Goal: Transaction & Acquisition: Purchase product/service

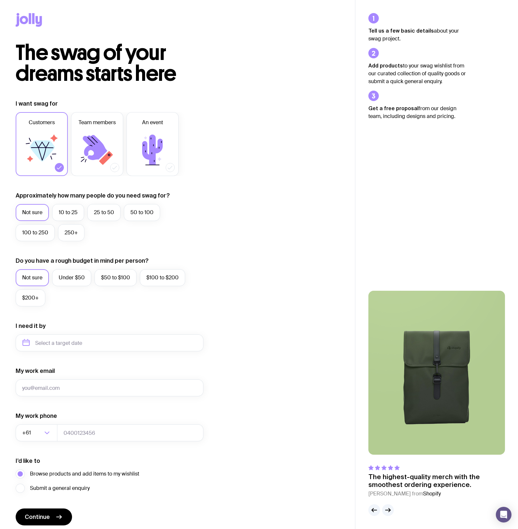
drag, startPoint x: 52, startPoint y: 54, endPoint x: 196, endPoint y: 85, distance: 147.2
click at [196, 85] on div "The swag of your dreams starts here I want swag for Customers Team members An e…" at bounding box center [177, 291] width 355 height 498
click at [204, 84] on div "The swag of your dreams starts here I want swag for Customers Team members An e…" at bounding box center [177, 291] width 355 height 498
click at [92, 141] on icon at bounding box center [91, 140] width 7 height 7
click at [0, 0] on input "Team members" at bounding box center [0, 0] width 0 height 0
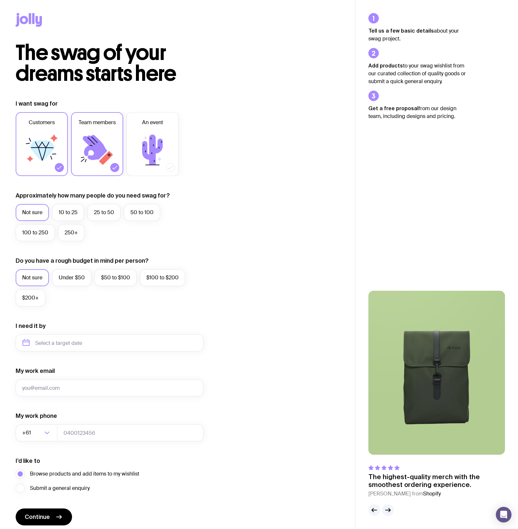
click at [54, 166] on label "Customers" at bounding box center [42, 144] width 52 height 64
click at [0, 0] on input "Customers" at bounding box center [0, 0] width 0 height 0
click at [70, 231] on label "250+" at bounding box center [71, 232] width 26 height 17
click at [0, 0] on input "250+" at bounding box center [0, 0] width 0 height 0
click at [72, 278] on label "Under $50" at bounding box center [71, 277] width 39 height 17
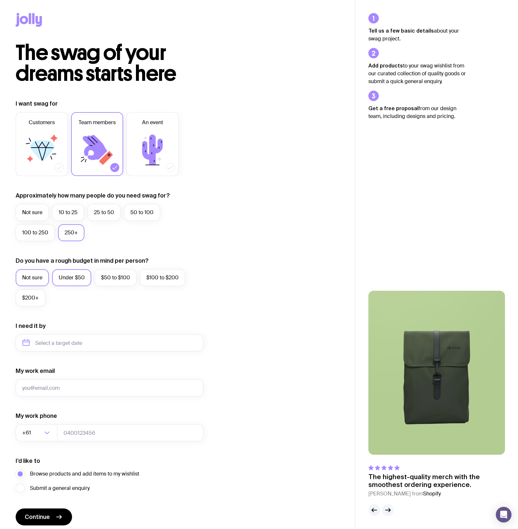
click at [0, 0] on input "Under $50" at bounding box center [0, 0] width 0 height 0
click at [26, 18] on icon at bounding box center [24, 20] width 8 height 8
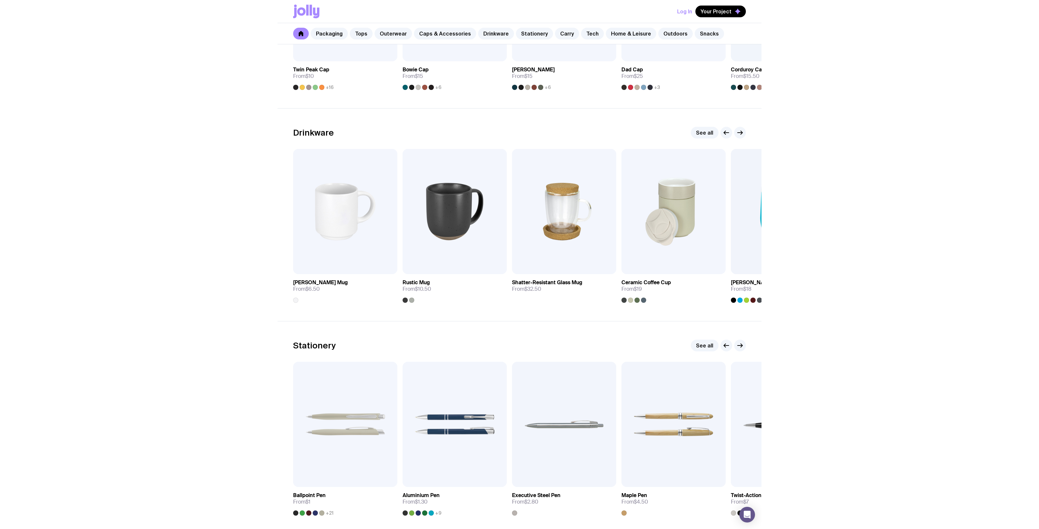
scroll to position [875, 0]
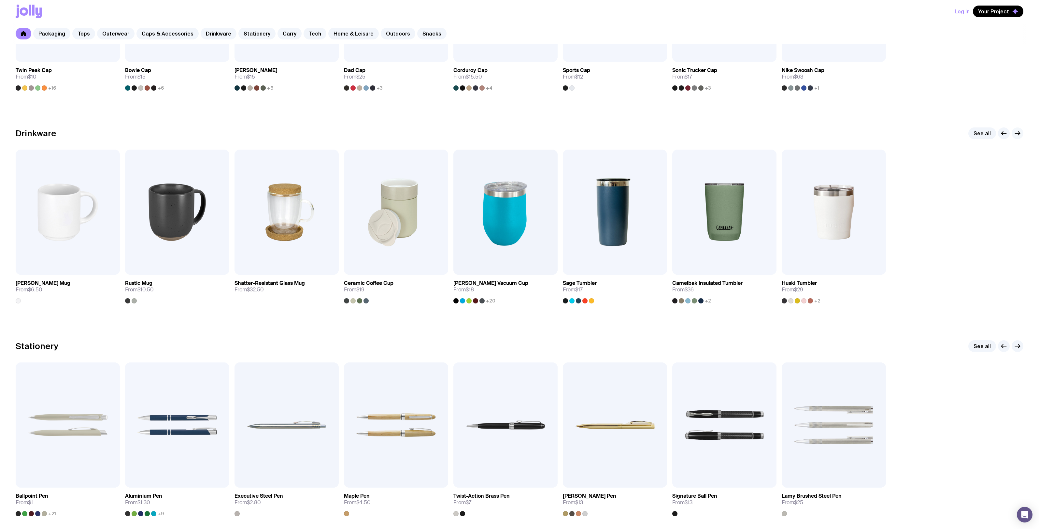
click at [517, 136] on icon "button" at bounding box center [1018, 133] width 8 height 8
click at [517, 135] on icon "button" at bounding box center [1018, 133] width 8 height 8
click at [517, 130] on link "See all" at bounding box center [983, 133] width 28 height 12
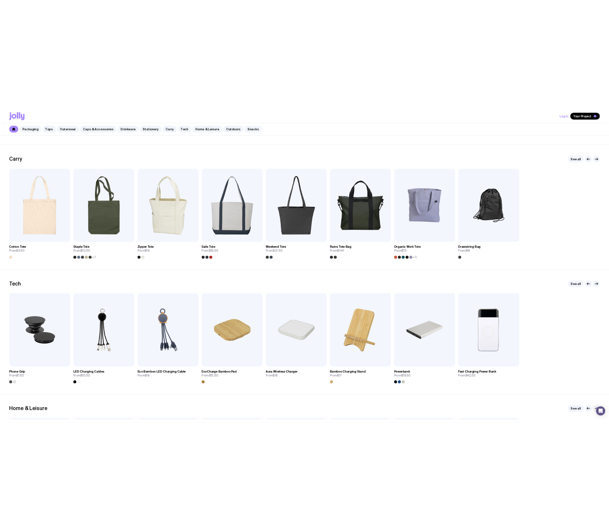
scroll to position [1369, 0]
